Goal: Find specific page/section: Find specific page/section

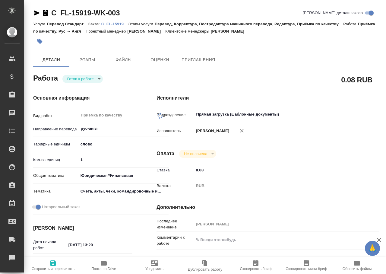
type textarea "Приёмка по качеству"
type textarea "x"
type input "рус-англ"
type textarea "x"
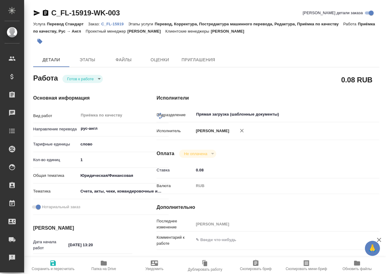
type textarea "x"
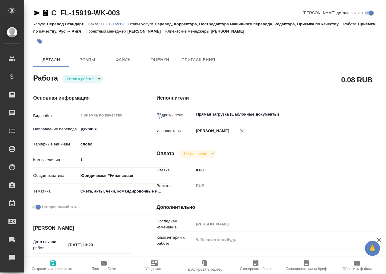
type textarea "x"
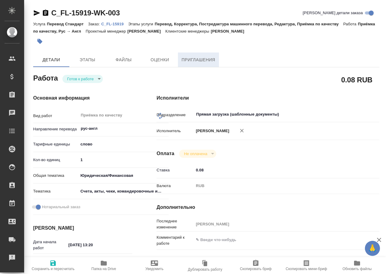
type textarea "x"
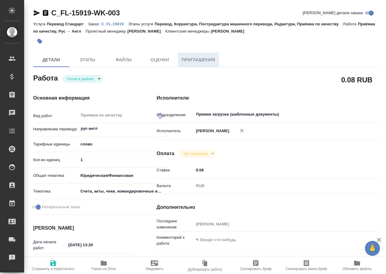
type textarea "x"
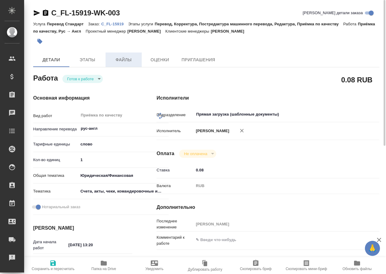
click at [116, 62] on span "Файлы" at bounding box center [123, 60] width 29 height 8
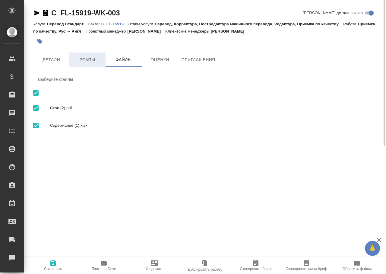
click at [80, 62] on span "Этапы" at bounding box center [87, 60] width 29 height 8
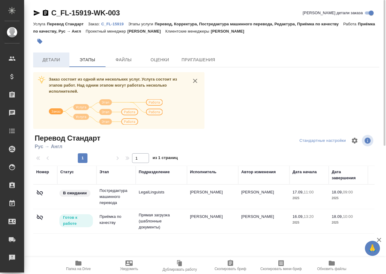
click at [62, 63] on span "Детали" at bounding box center [51, 60] width 29 height 8
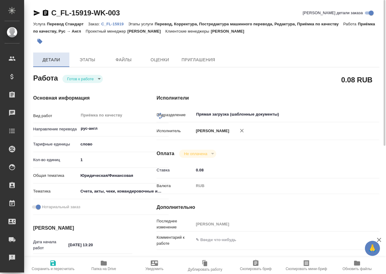
type textarea "x"
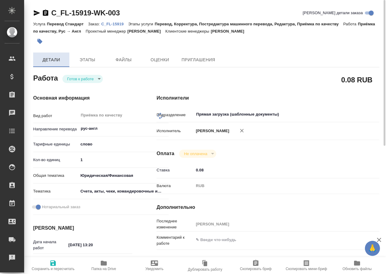
type textarea "x"
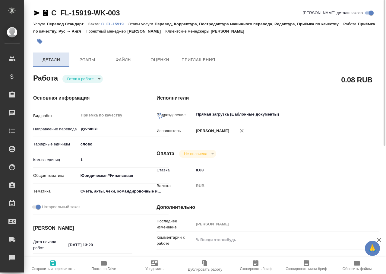
type textarea "x"
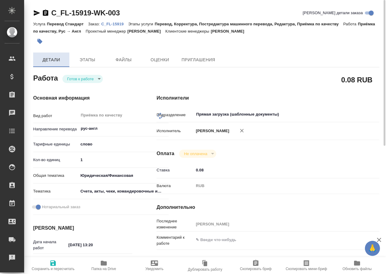
type textarea "x"
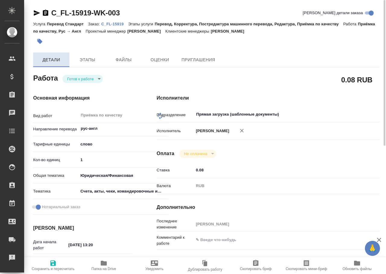
type textarea "x"
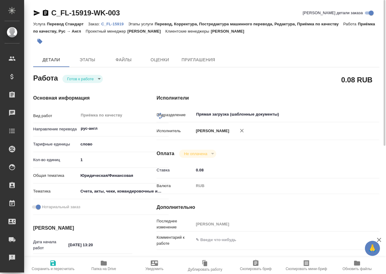
type textarea "x"
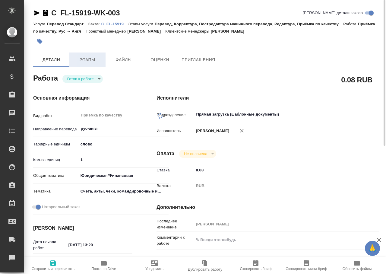
click at [95, 61] on span "Этапы" at bounding box center [87, 60] width 29 height 8
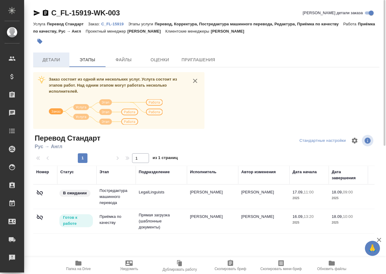
click at [51, 61] on span "Детали" at bounding box center [51, 60] width 29 height 8
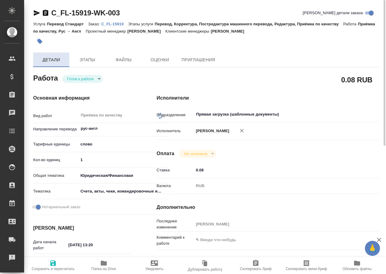
type textarea "x"
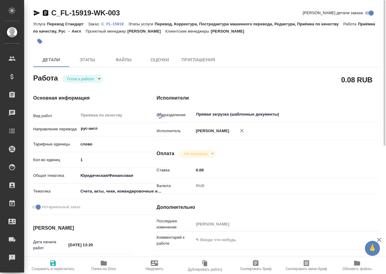
type textarea "x"
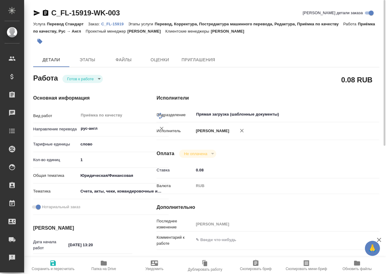
type textarea "x"
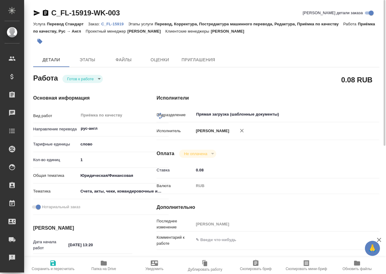
scroll to position [90, 0]
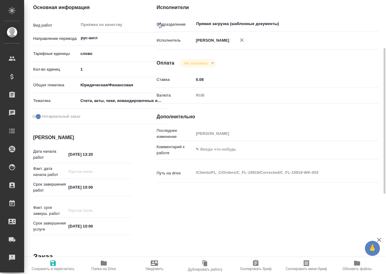
type textarea "x"
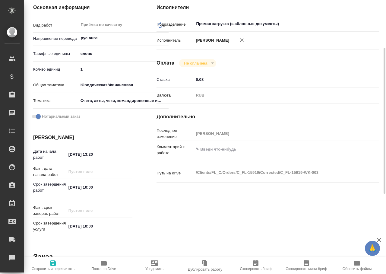
type textarea "x"
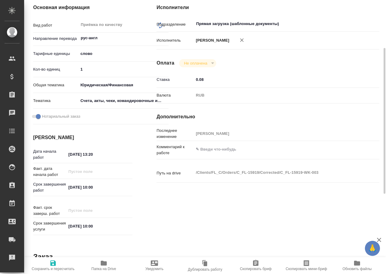
type textarea "x"
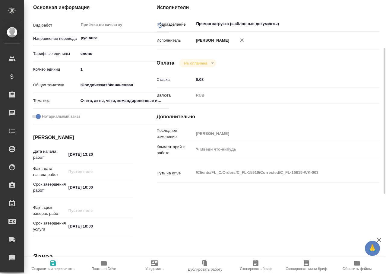
type textarea "x"
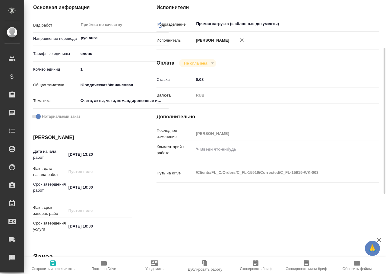
type textarea "x"
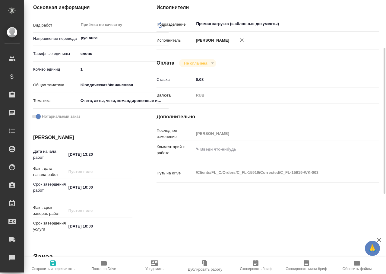
type textarea "x"
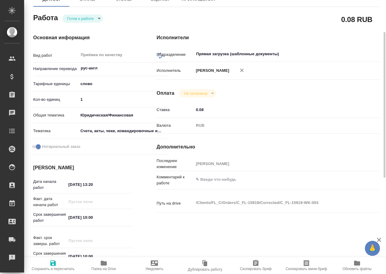
scroll to position [0, 0]
